Goal: Transaction & Acquisition: Purchase product/service

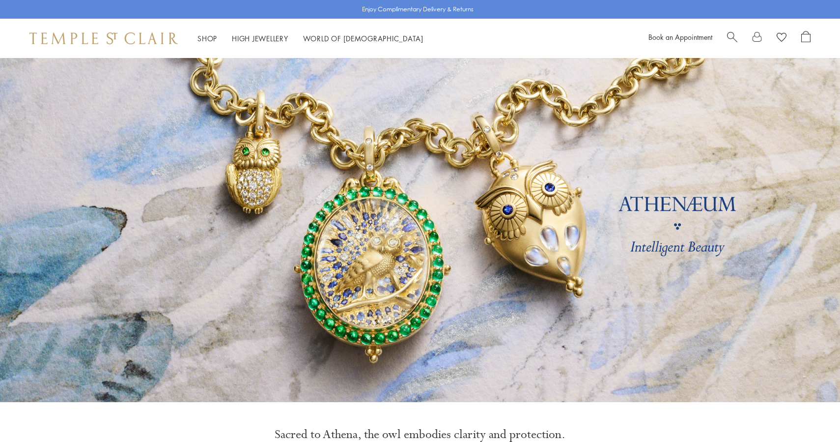
click at [209, 41] on link "Shop Shop" at bounding box center [207, 38] width 20 height 10
click at [208, 38] on link "Shop Shop" at bounding box center [207, 38] width 20 height 10
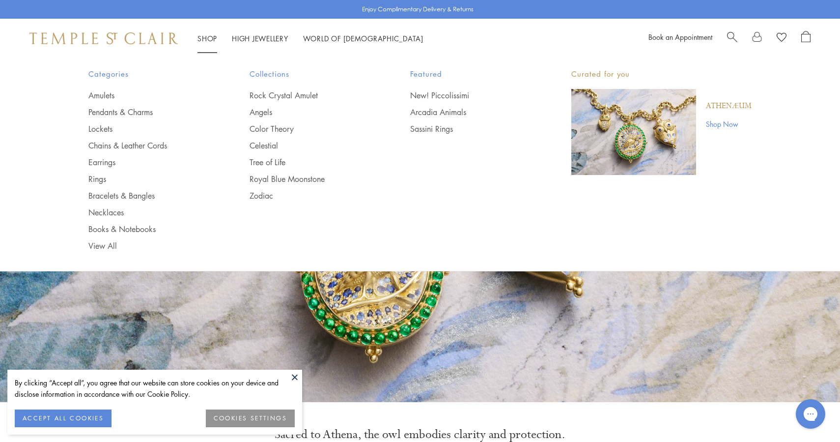
click at [210, 37] on link "Shop Shop" at bounding box center [207, 38] width 20 height 10
click at [123, 115] on link "Pendants & Charms" at bounding box center [149, 112] width 122 height 11
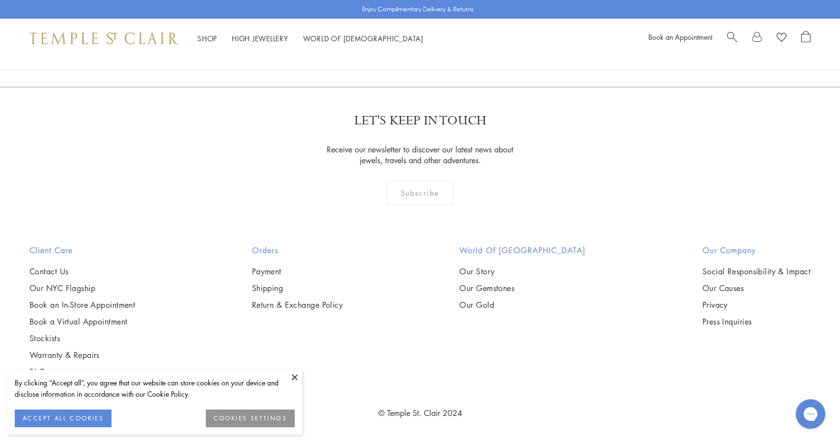
scroll to position [3487, 0]
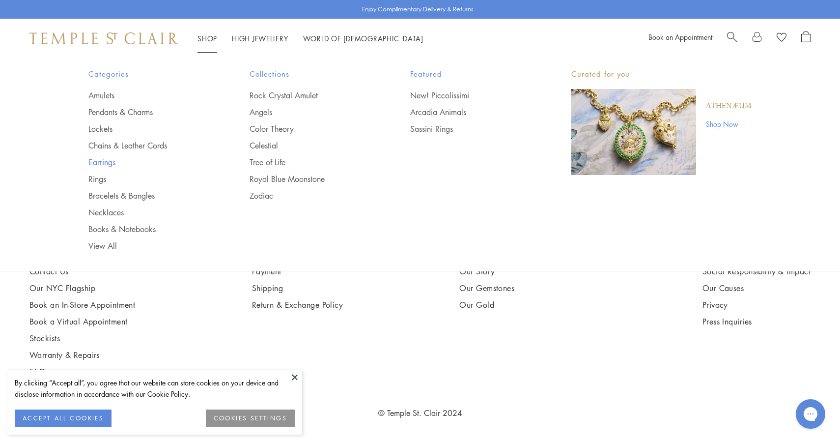
click at [106, 163] on link "Earrings" at bounding box center [149, 162] width 122 height 11
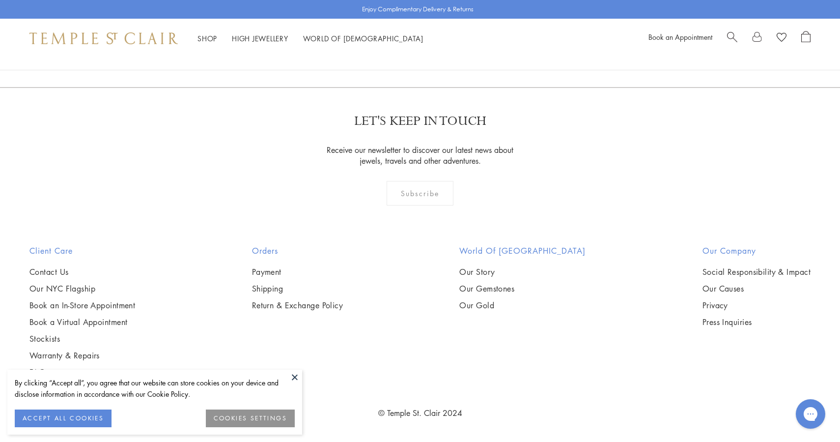
scroll to position [5592, 0]
click at [403, 48] on link "2" at bounding box center [404, 34] width 32 height 27
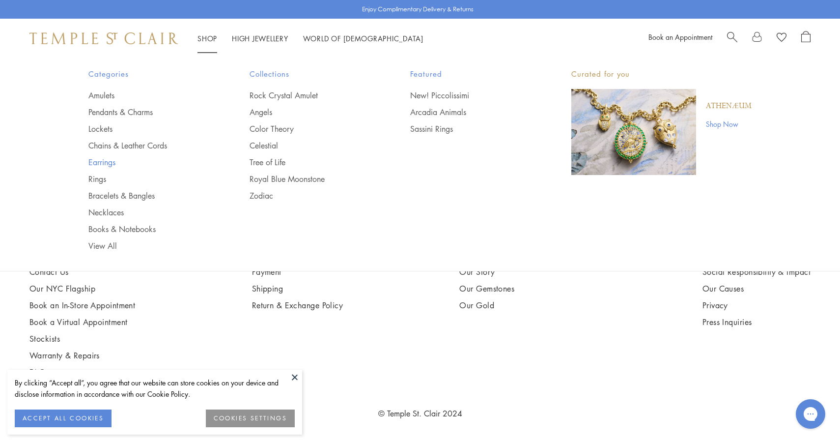
click at [106, 160] on link "Earrings" at bounding box center [149, 162] width 122 height 11
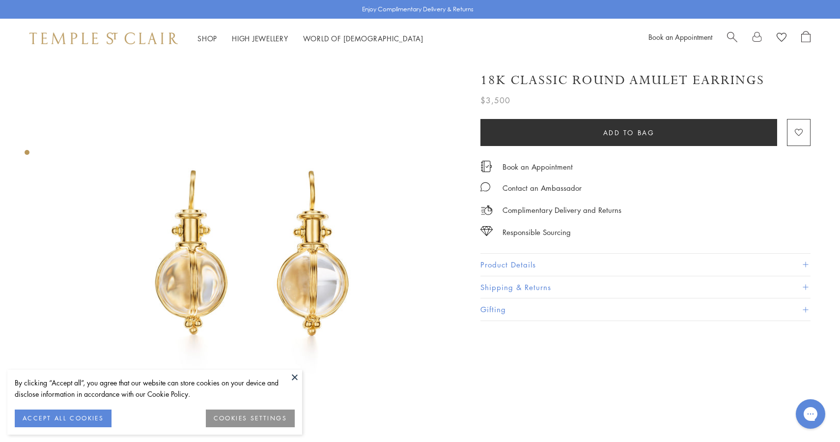
click at [310, 183] on img at bounding box center [253, 262] width 408 height 408
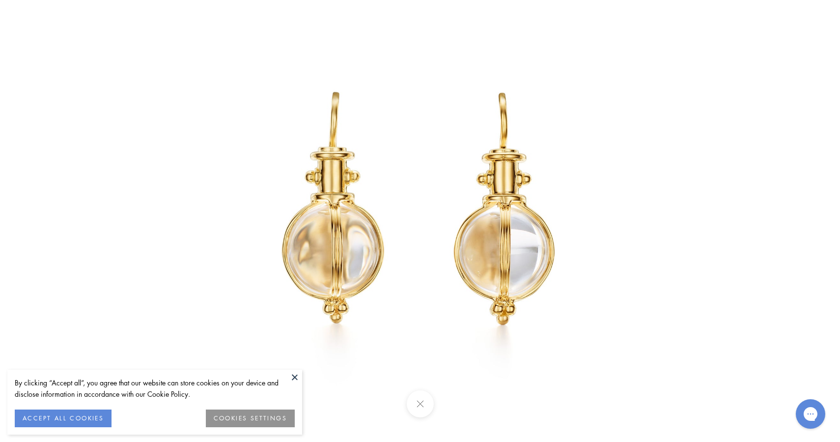
click at [424, 45] on img at bounding box center [420, 221] width 575 height 575
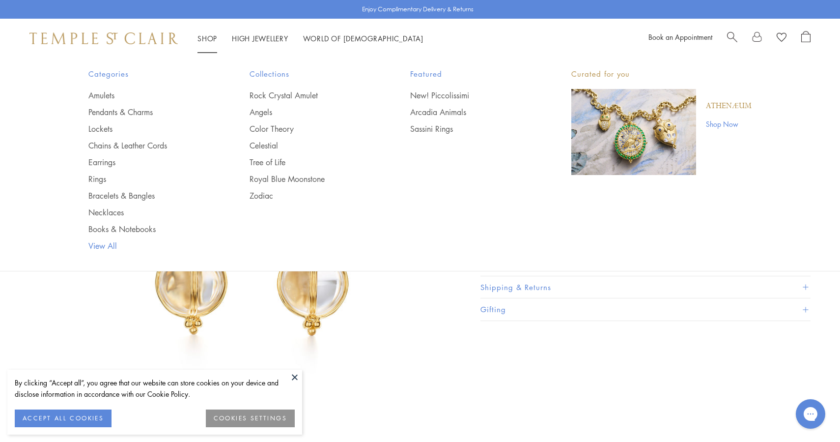
click at [112, 241] on link "View All" at bounding box center [149, 245] width 122 height 11
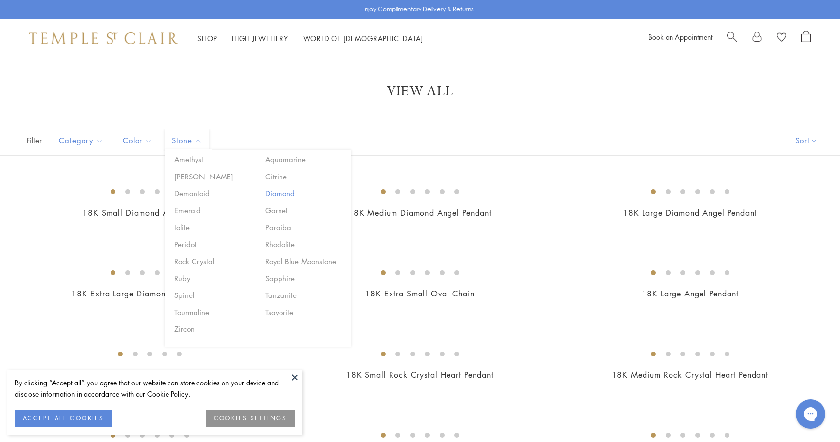
click at [285, 194] on button "Diamond" at bounding box center [305, 193] width 84 height 11
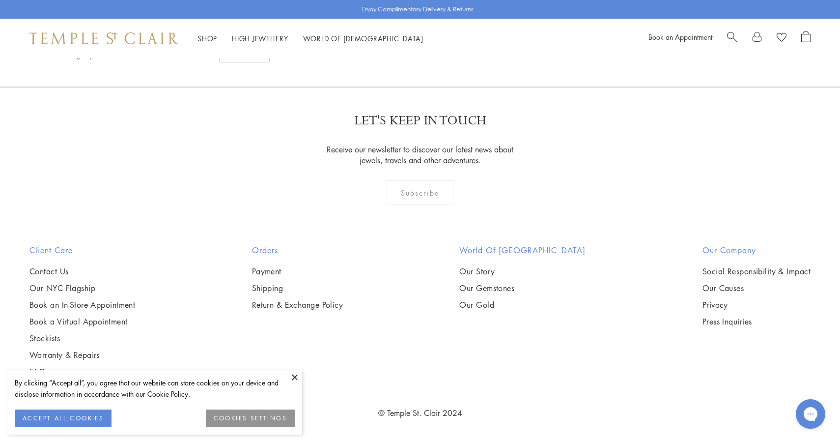
scroll to position [2375, 0]
click at [0, 0] on img at bounding box center [0, 0] width 0 height 0
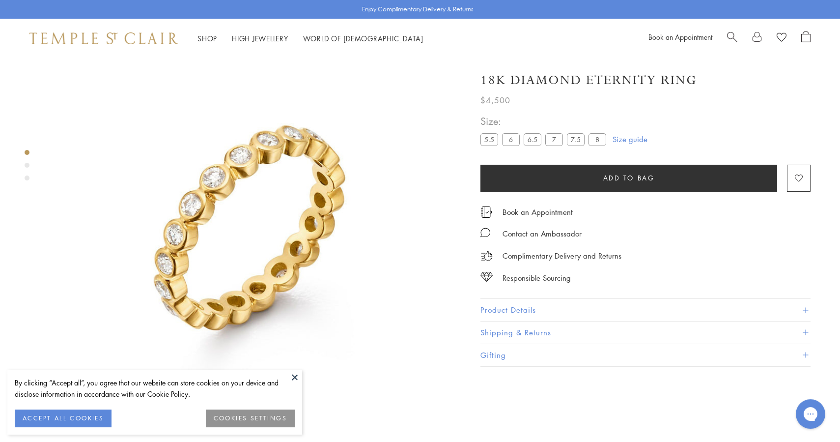
scroll to position [58, 0]
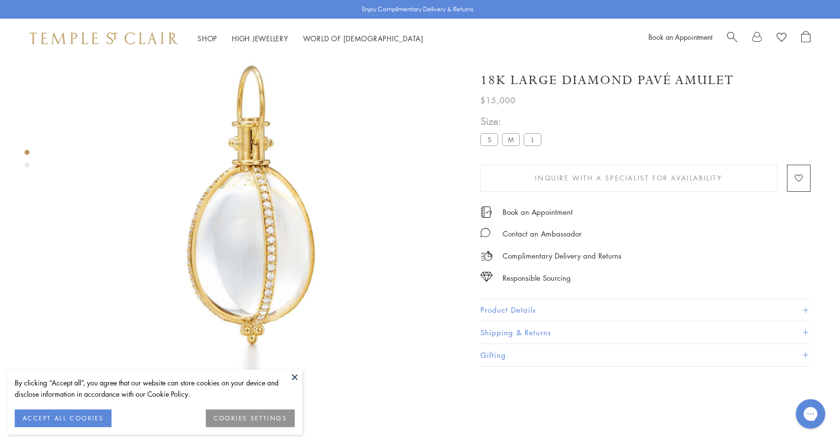
scroll to position [58, 0]
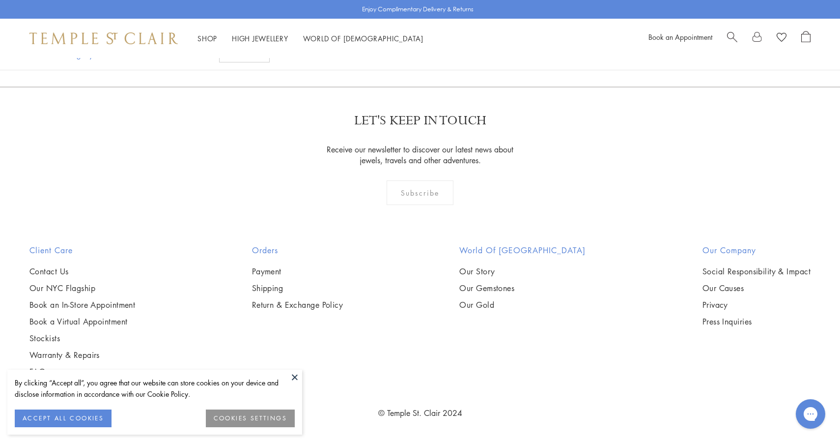
scroll to position [2419, 0]
click at [0, 0] on img at bounding box center [0, 0] width 0 height 0
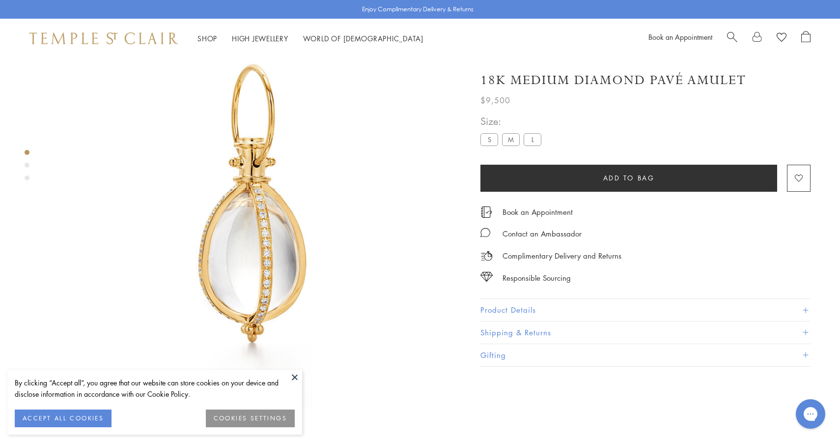
scroll to position [80, 0]
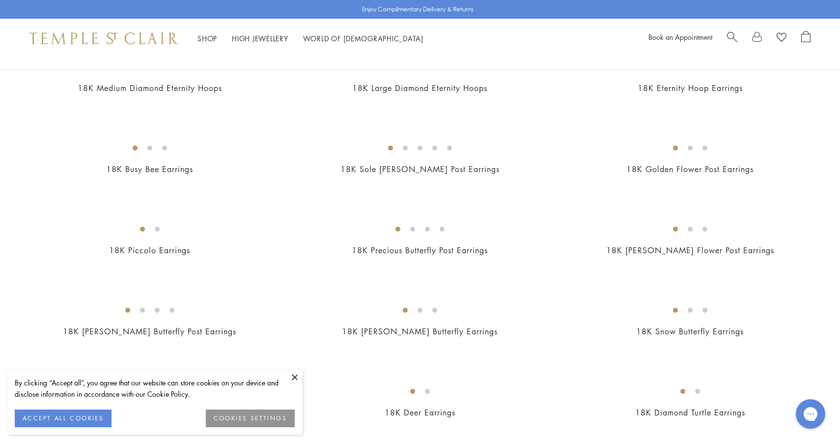
scroll to position [1108, 0]
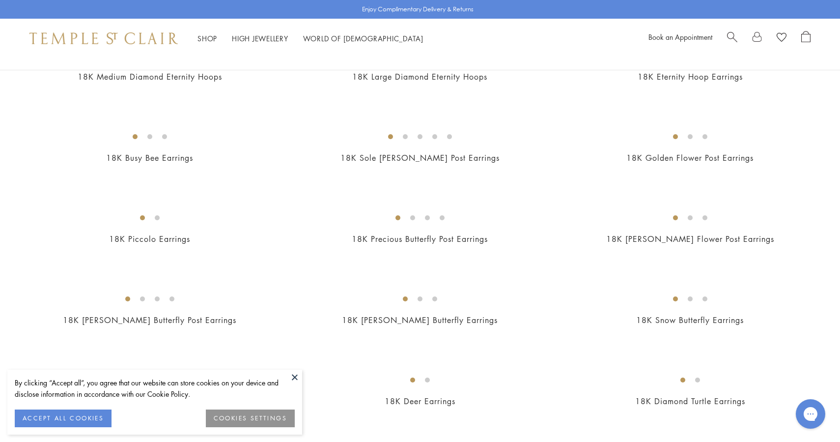
click at [0, 0] on img at bounding box center [0, 0] width 0 height 0
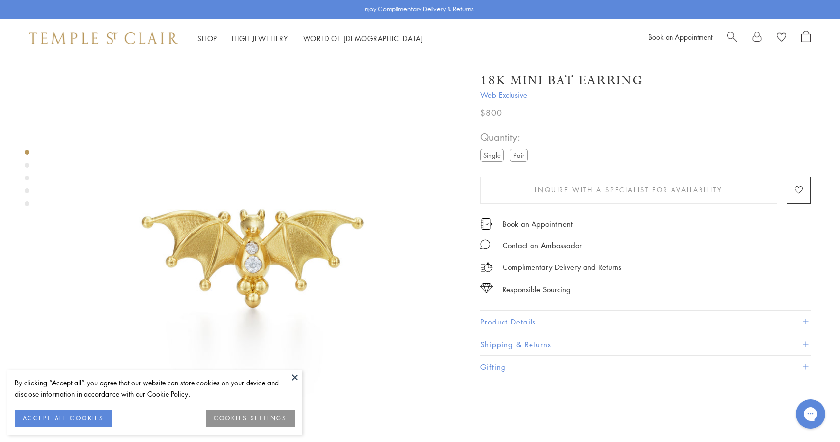
click at [735, 33] on span "Search" at bounding box center [732, 36] width 10 height 10
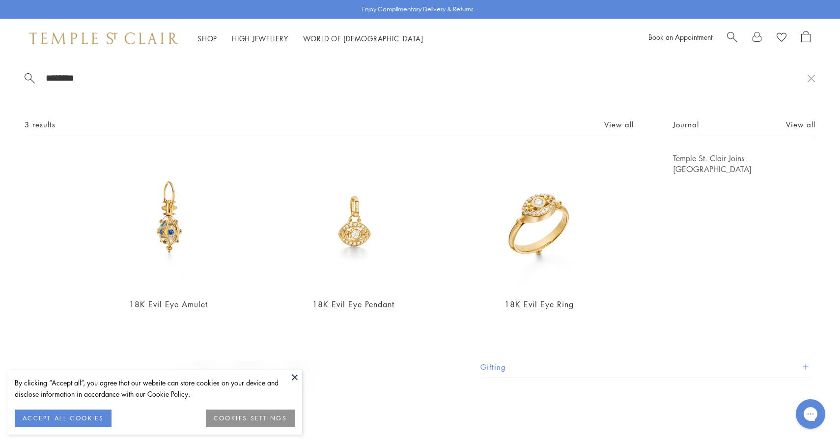
click at [278, 79] on input "********" at bounding box center [426, 77] width 762 height 11
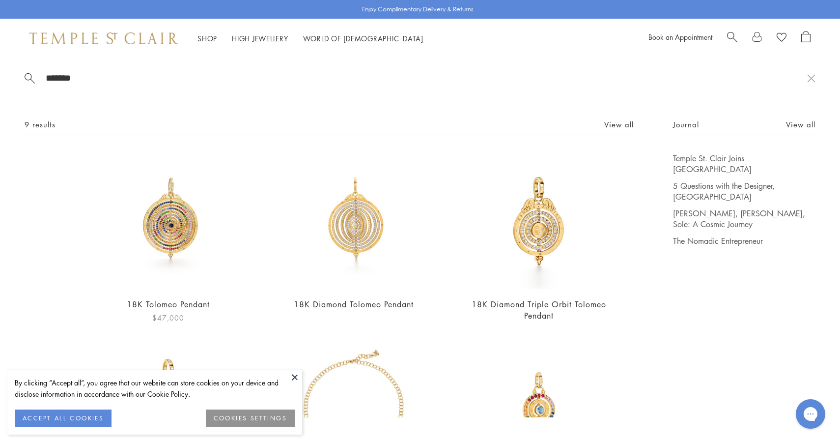
type input "*******"
click at [102, 77] on input "*******" at bounding box center [426, 77] width 762 height 11
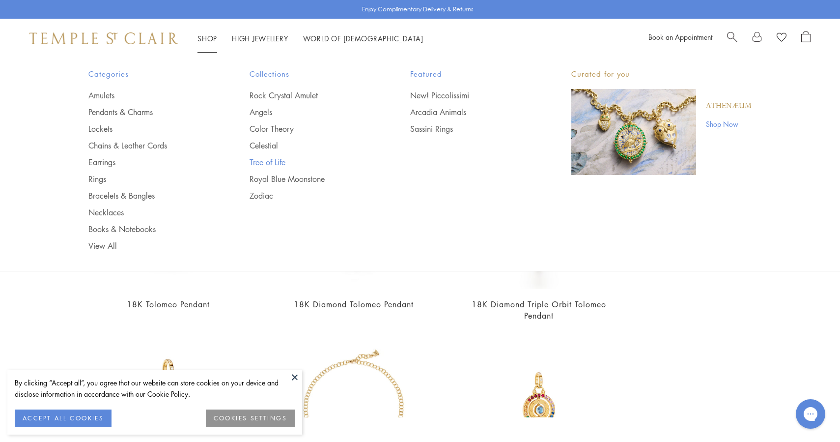
click at [270, 165] on link "Tree of Life" at bounding box center [311, 162] width 122 height 11
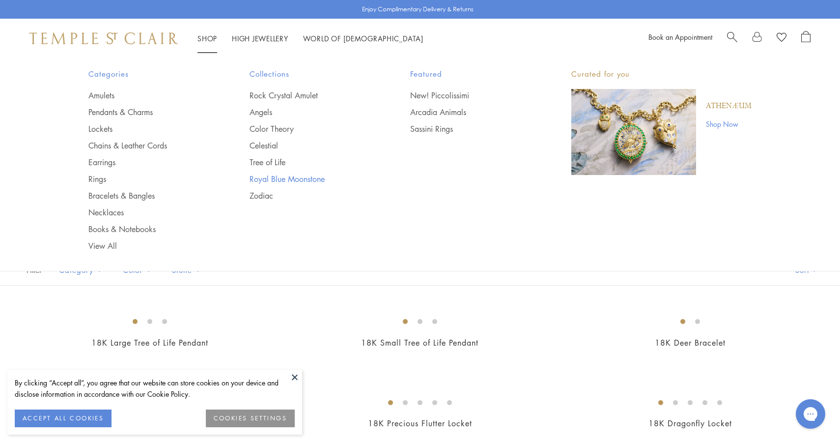
click at [271, 178] on link "Royal Blue Moonstone" at bounding box center [311, 178] width 122 height 11
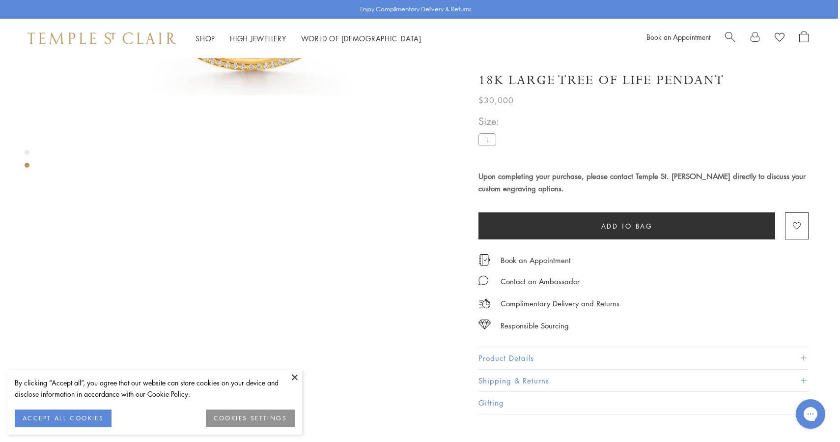
scroll to position [395, 1]
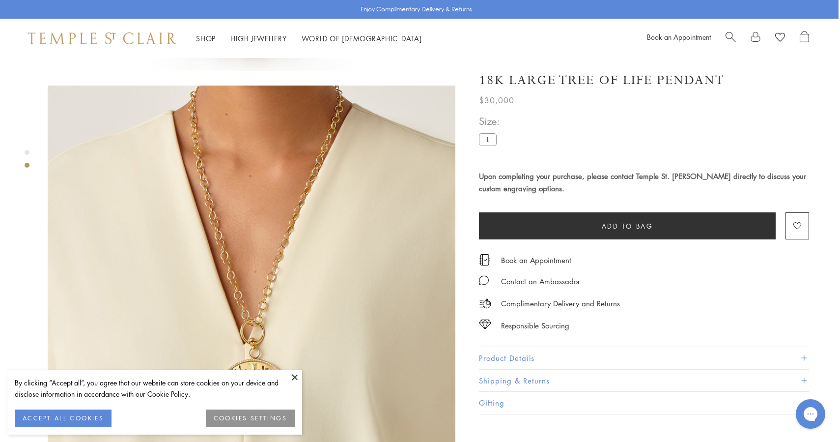
click at [530, 191] on h4 "Upon completing your purchase, please contact Temple St. [PERSON_NAME] directly…" at bounding box center [644, 182] width 330 height 25
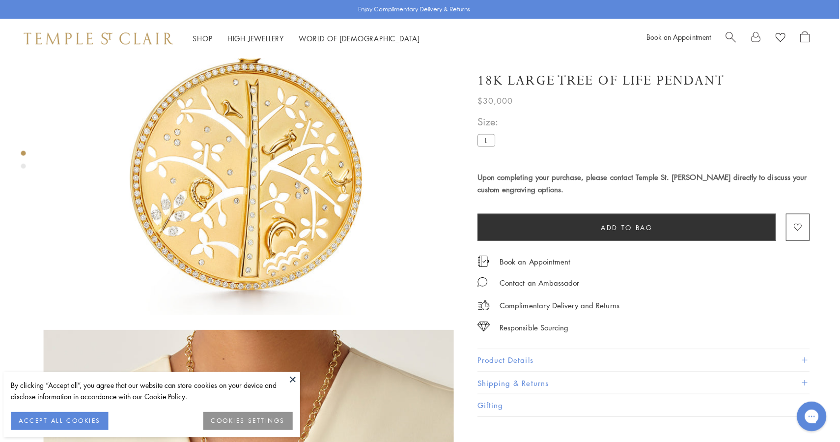
scroll to position [0, 2]
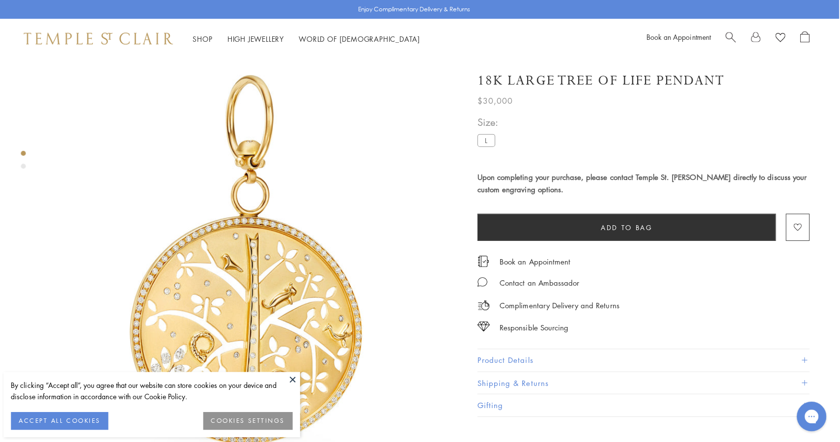
click at [278, 366] on img at bounding box center [251, 262] width 408 height 408
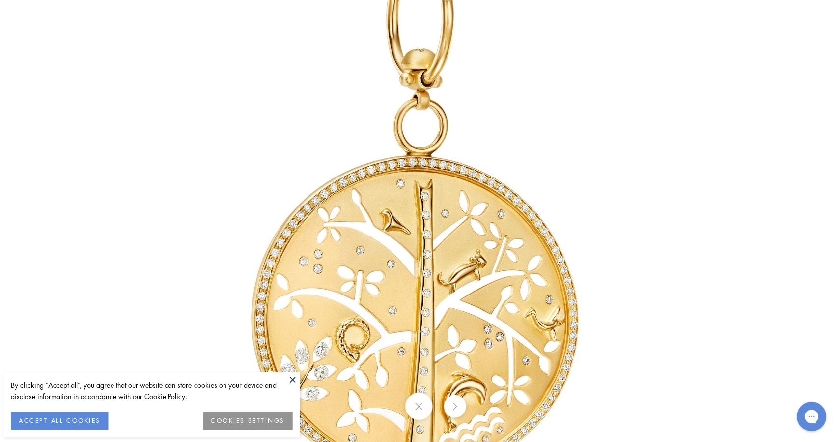
click at [284, 367] on img at bounding box center [420, 221] width 575 height 575
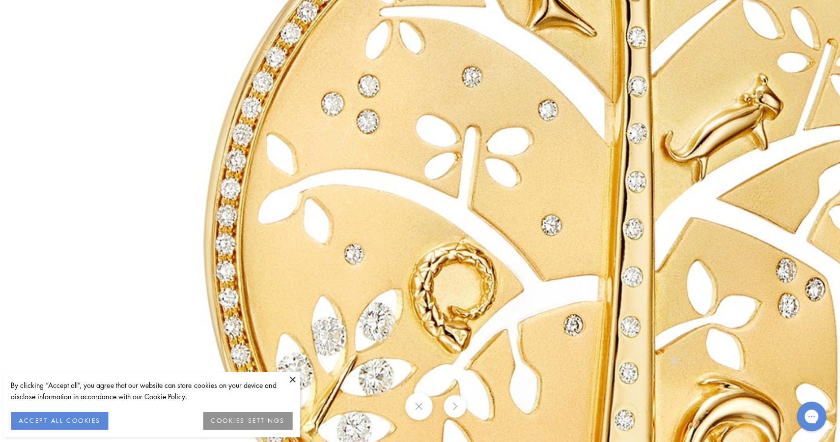
click at [286, 373] on div "By clicking “Accept all”, you agree that our website can store cookies on your …" at bounding box center [154, 401] width 295 height 65
click at [299, 378] on button at bounding box center [294, 376] width 15 height 15
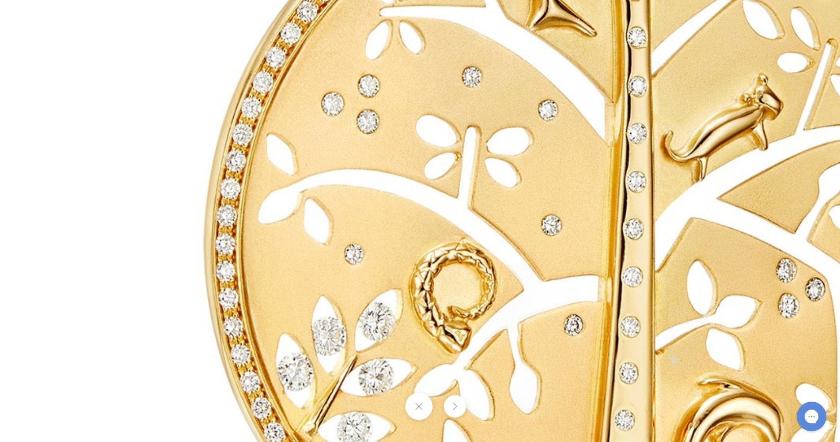
click at [421, 401] on button at bounding box center [419, 403] width 27 height 27
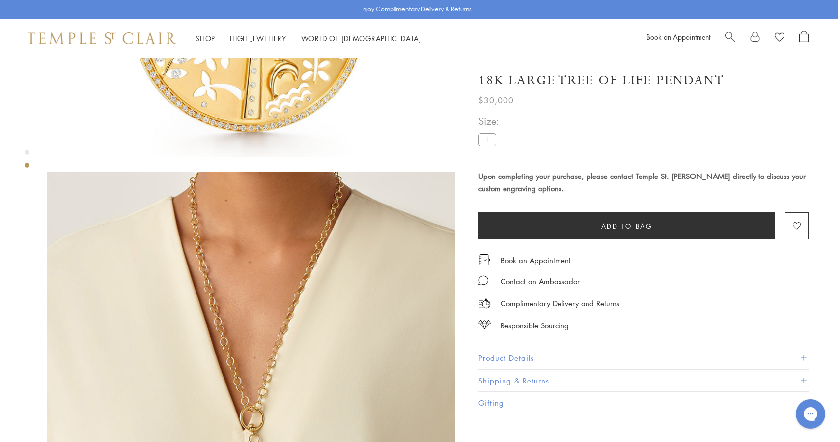
scroll to position [39, 2]
